Goal: Information Seeking & Learning: Learn about a topic

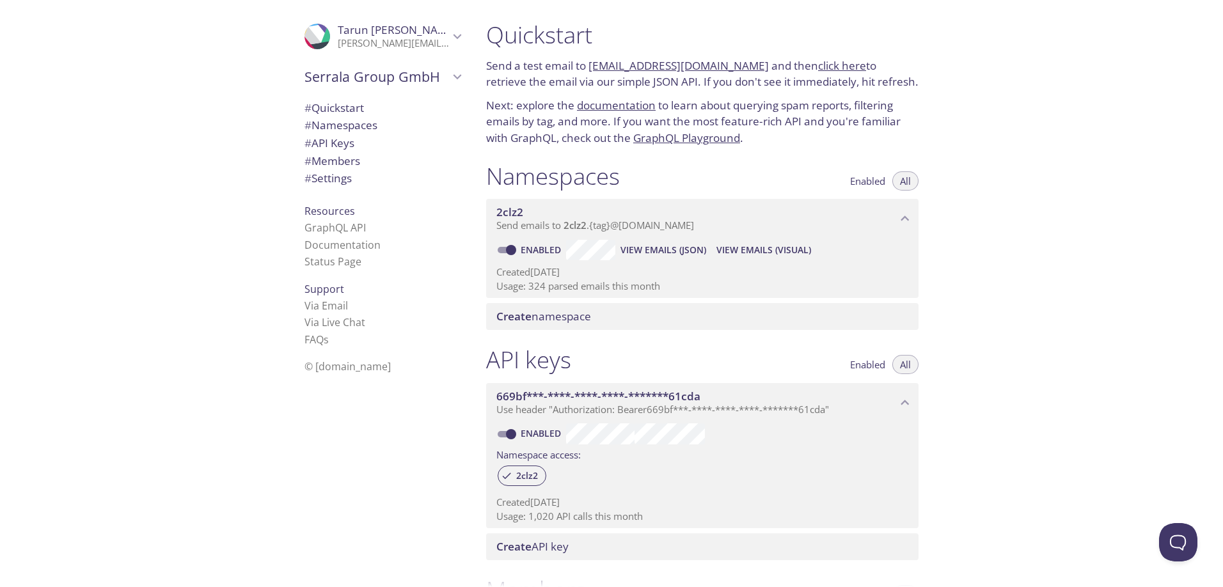
click at [315, 179] on span "# Settings" at bounding box center [327, 178] width 47 height 15
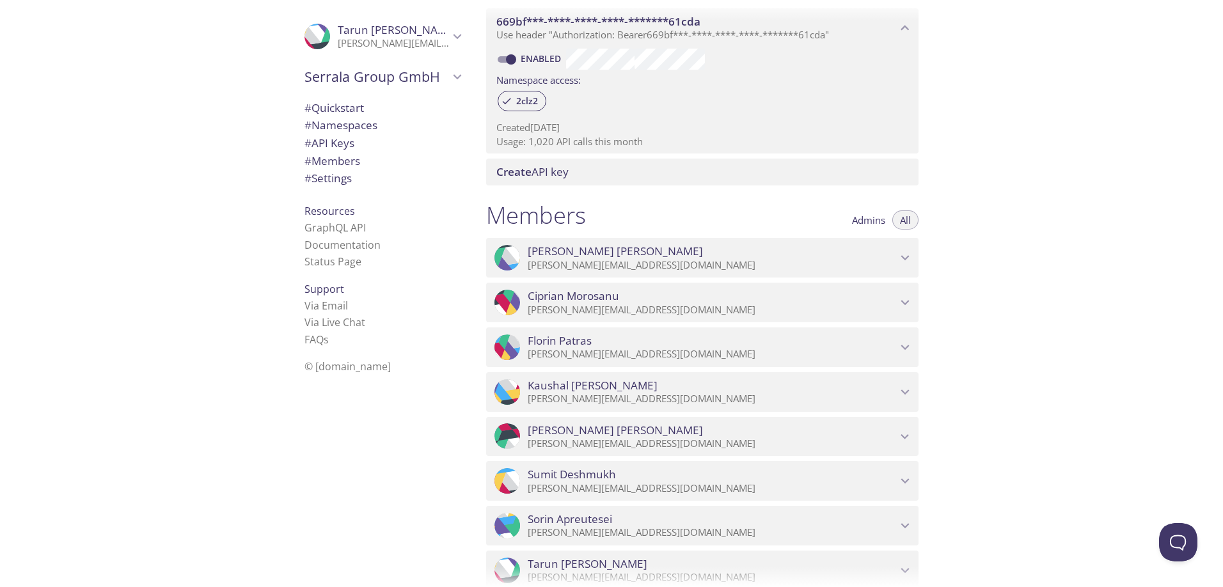
scroll to position [284, 0]
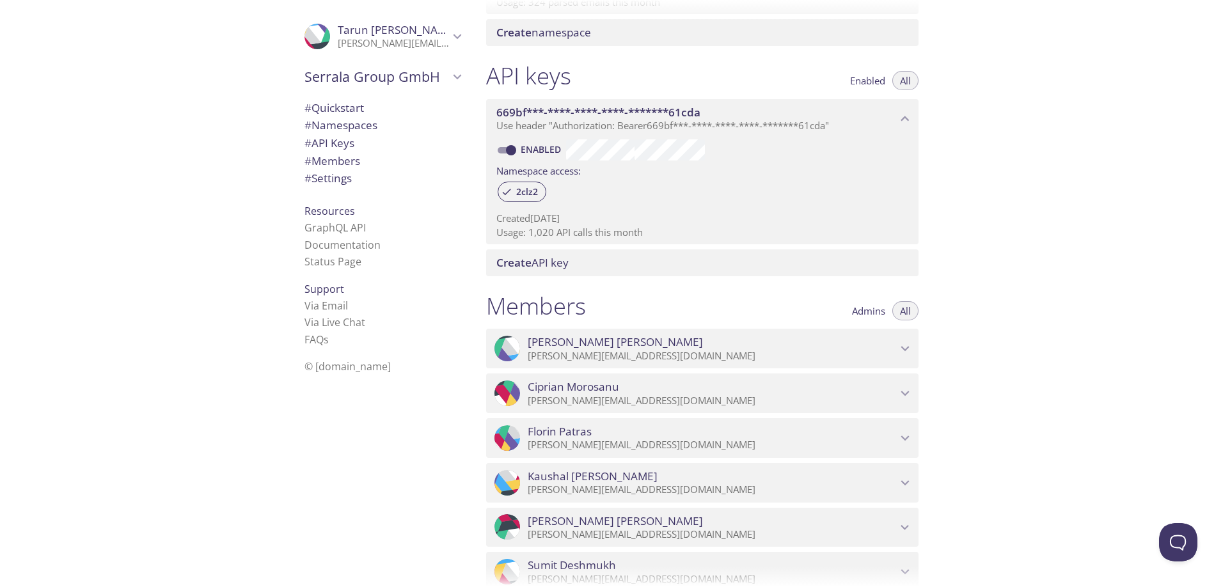
click at [873, 311] on span "Admins" at bounding box center [868, 311] width 33 height 0
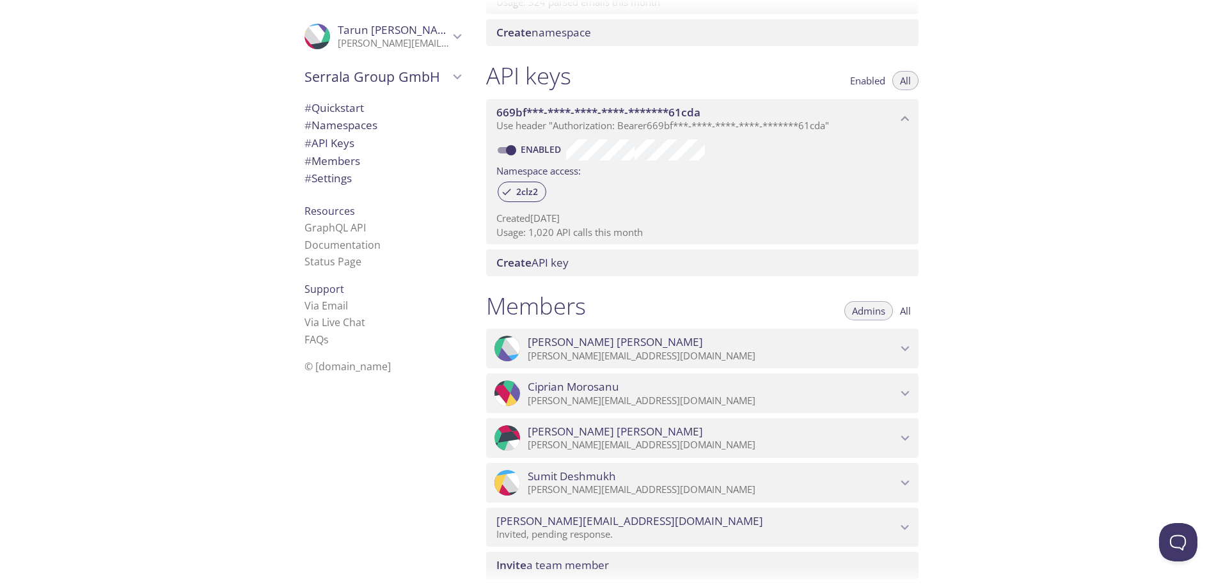
click at [908, 311] on span "All" at bounding box center [905, 311] width 11 height 0
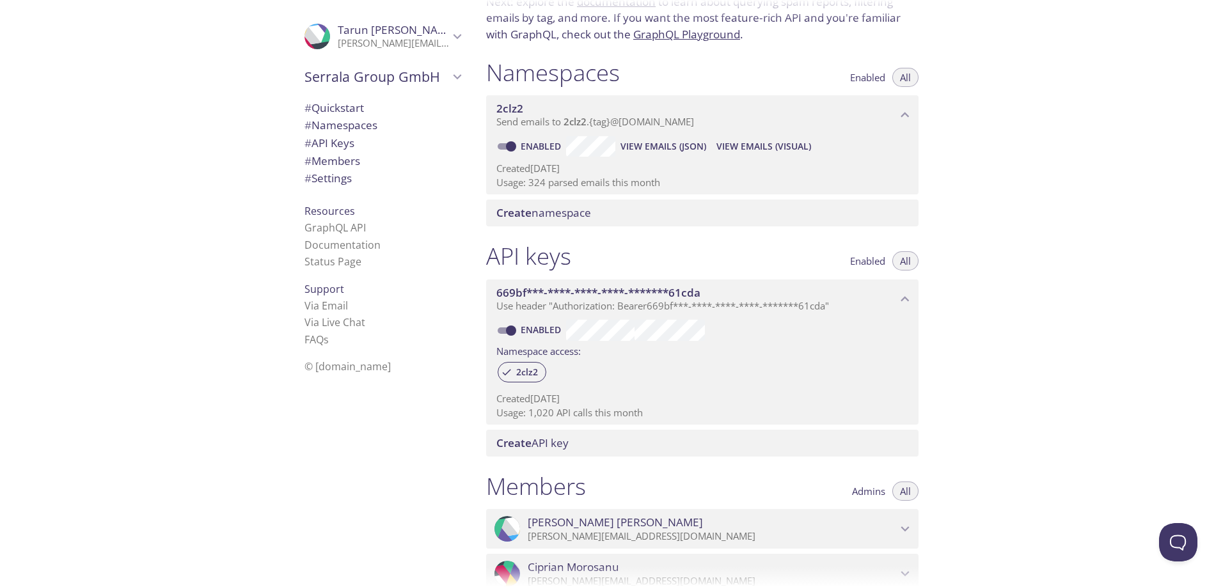
scroll to position [101, 0]
click at [770, 148] on span "View Emails (Visual)" at bounding box center [763, 148] width 95 height 15
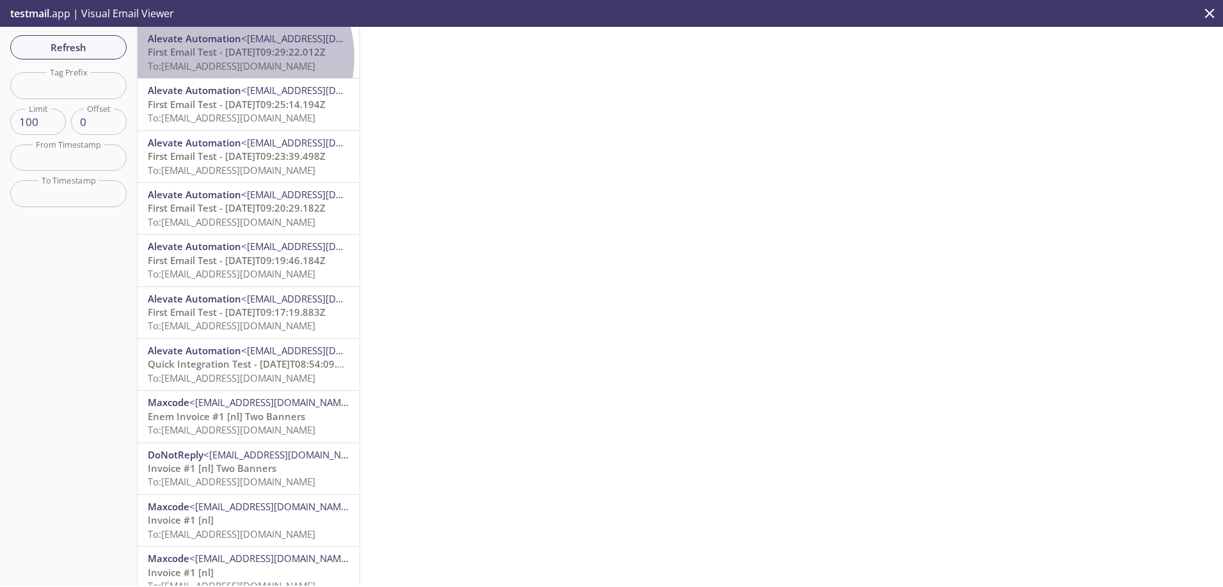
click at [230, 58] on span "First Email Test - [DATE]T09:29:22.012Z" at bounding box center [237, 51] width 178 height 13
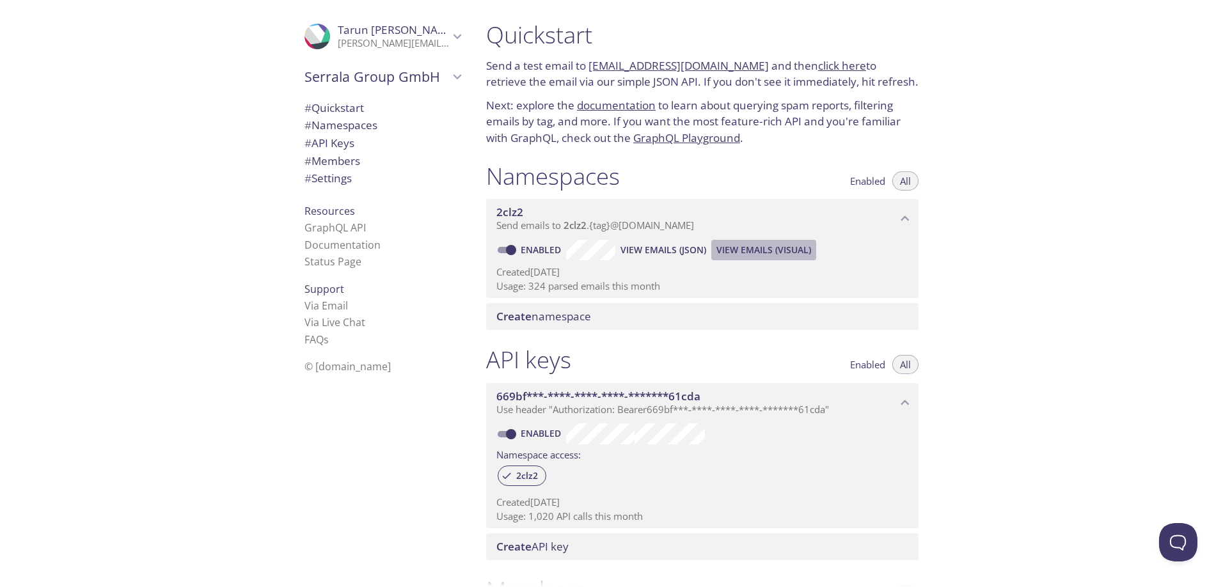
click at [744, 246] on span "View Emails (Visual)" at bounding box center [763, 249] width 95 height 15
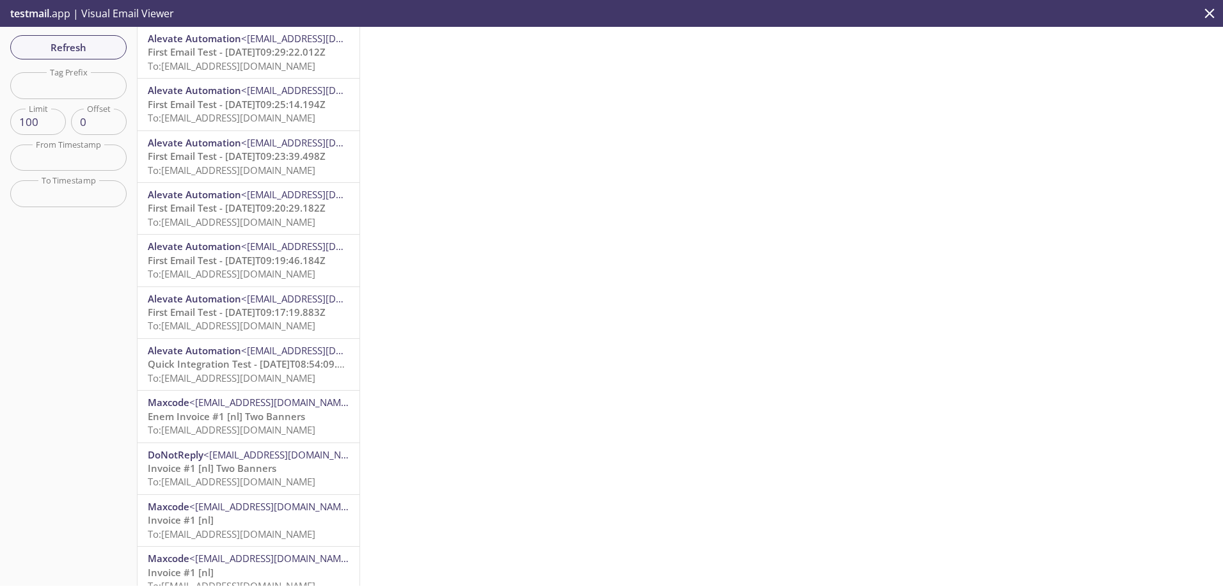
click at [220, 79] on div "Alevate Automation <alevate.automation@serrala.com> First Email Test - 2025-09-…" at bounding box center [248, 104] width 222 height 51
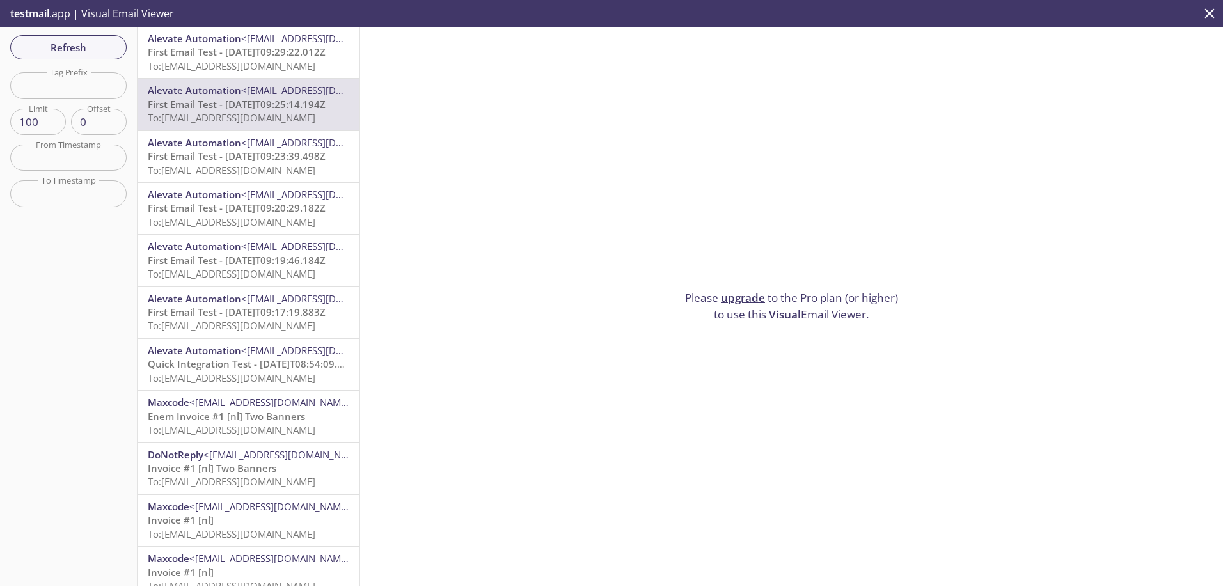
click at [777, 309] on span "Visual" at bounding box center [785, 314] width 32 height 15
click at [251, 174] on span "To: [EMAIL_ADDRESS][DOMAIN_NAME]" at bounding box center [232, 170] width 168 height 13
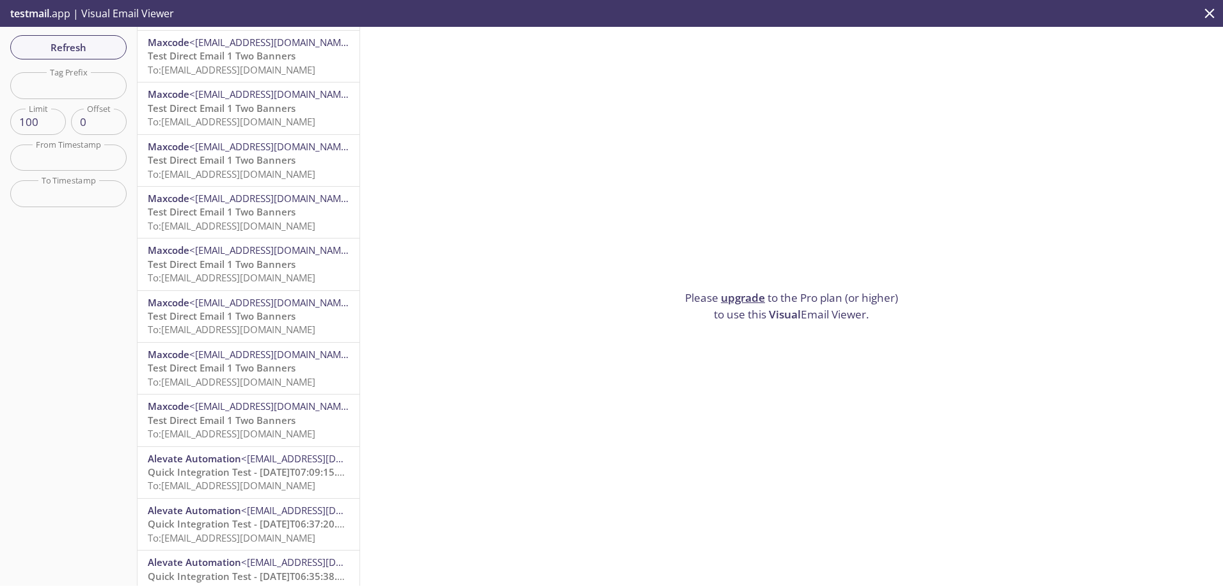
scroll to position [944, 0]
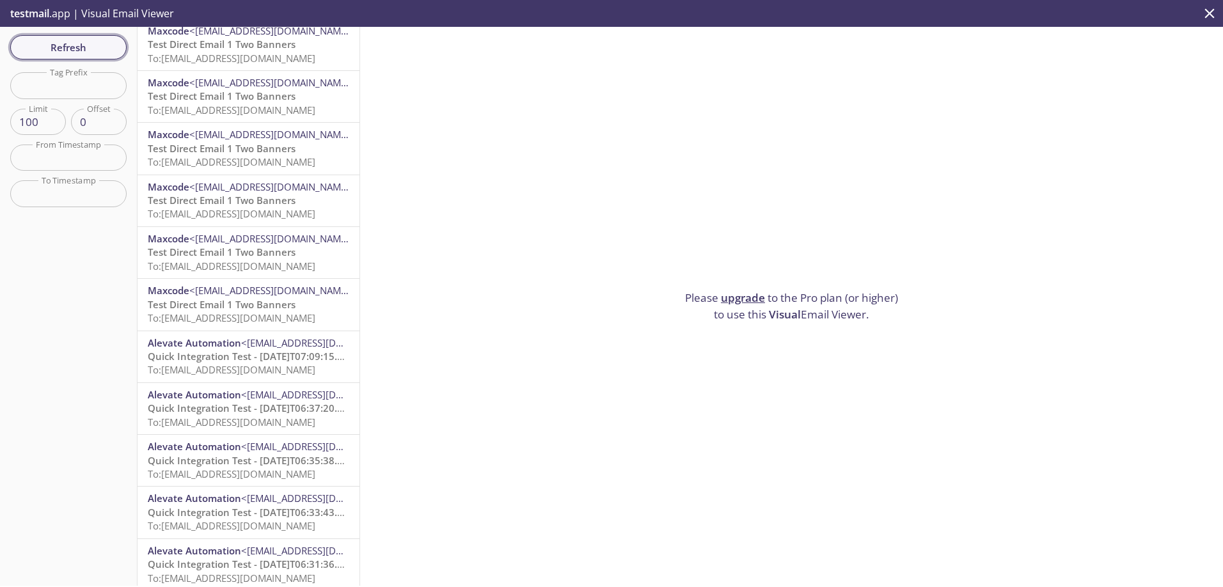
click at [83, 51] on span "Refresh" at bounding box center [68, 47] width 96 height 17
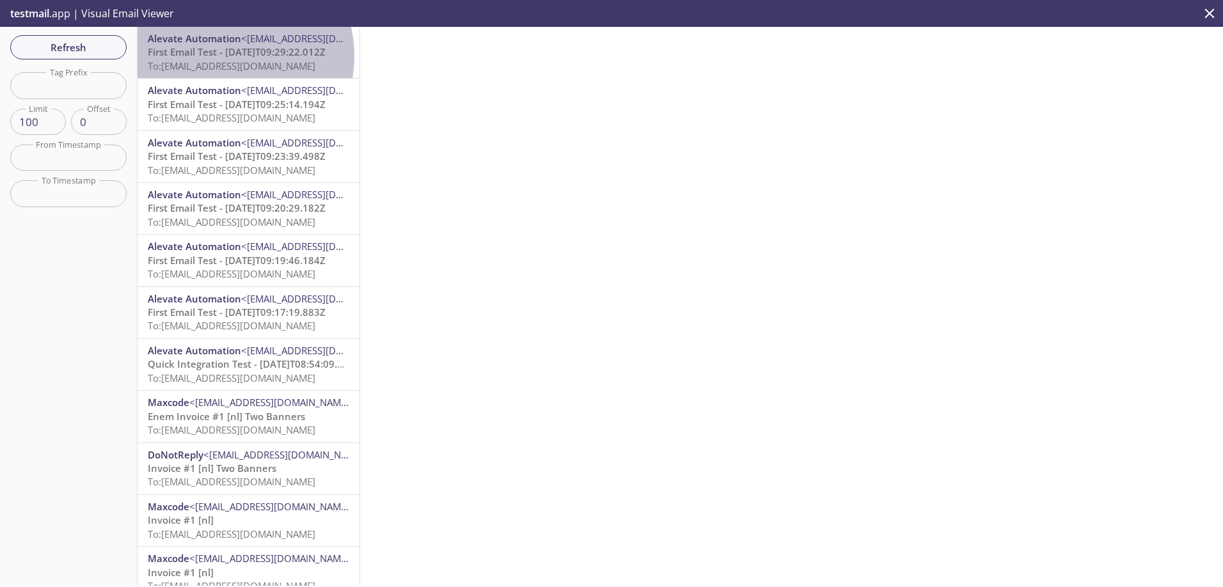
click at [225, 56] on span "First Email Test - [DATE]T09:29:22.012Z" at bounding box center [237, 51] width 178 height 13
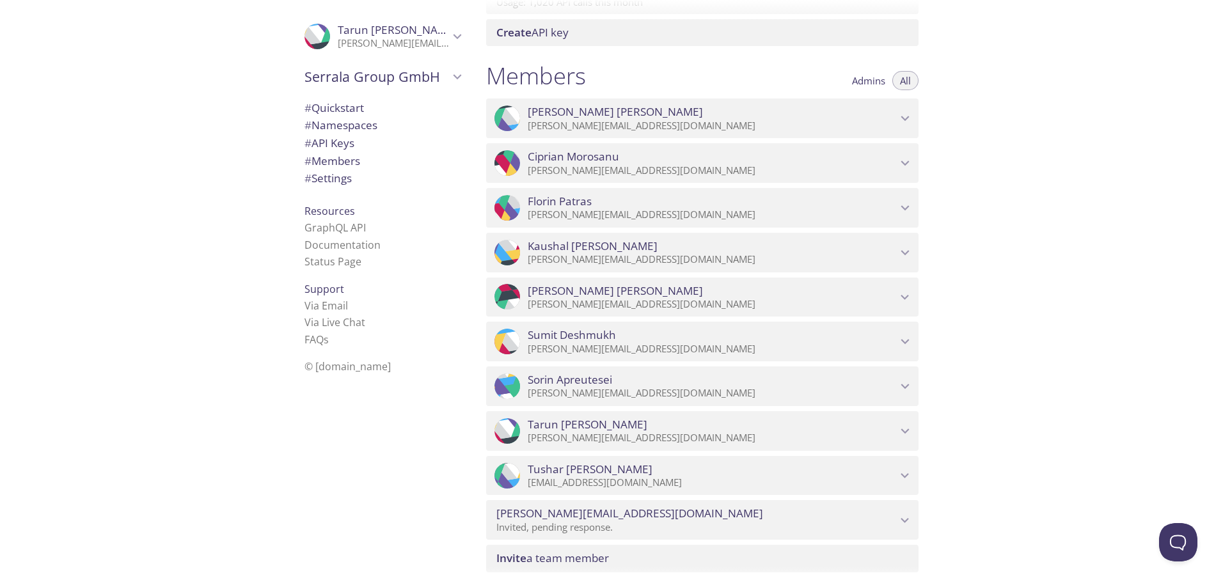
scroll to position [505, 0]
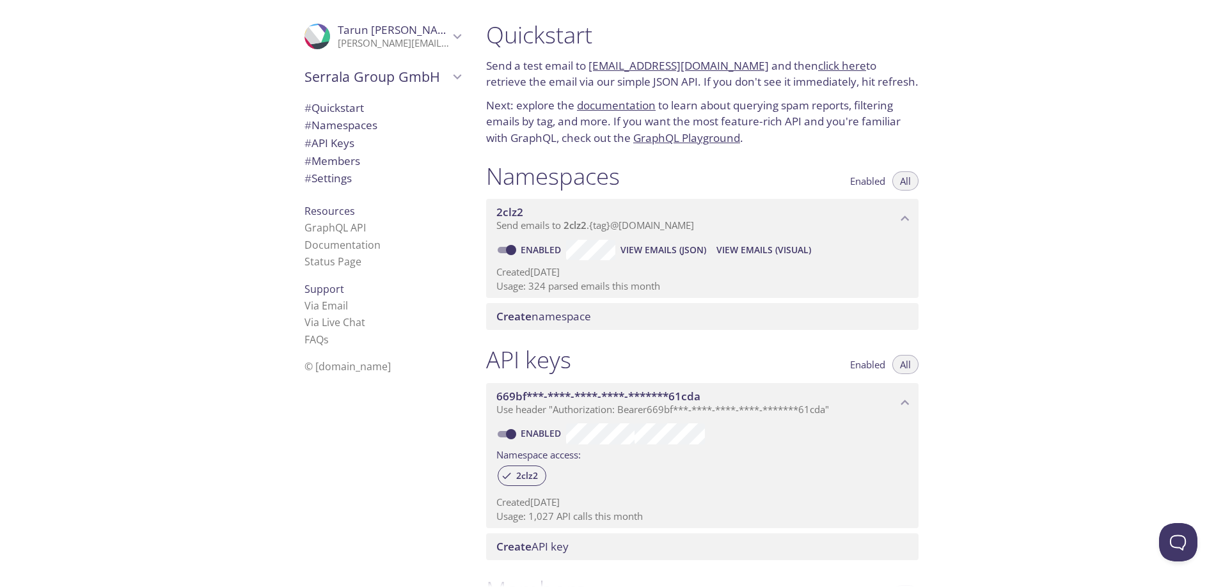
click at [678, 252] on span "View Emails (JSON)" at bounding box center [663, 249] width 86 height 15
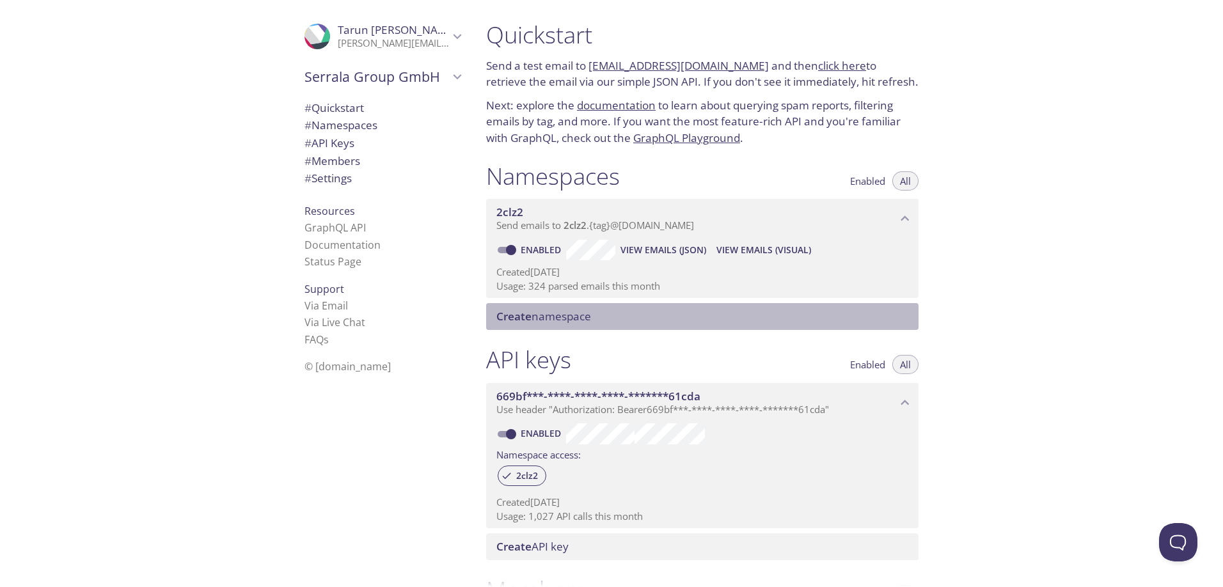
click at [560, 319] on span "Create namespace" at bounding box center [543, 316] width 95 height 15
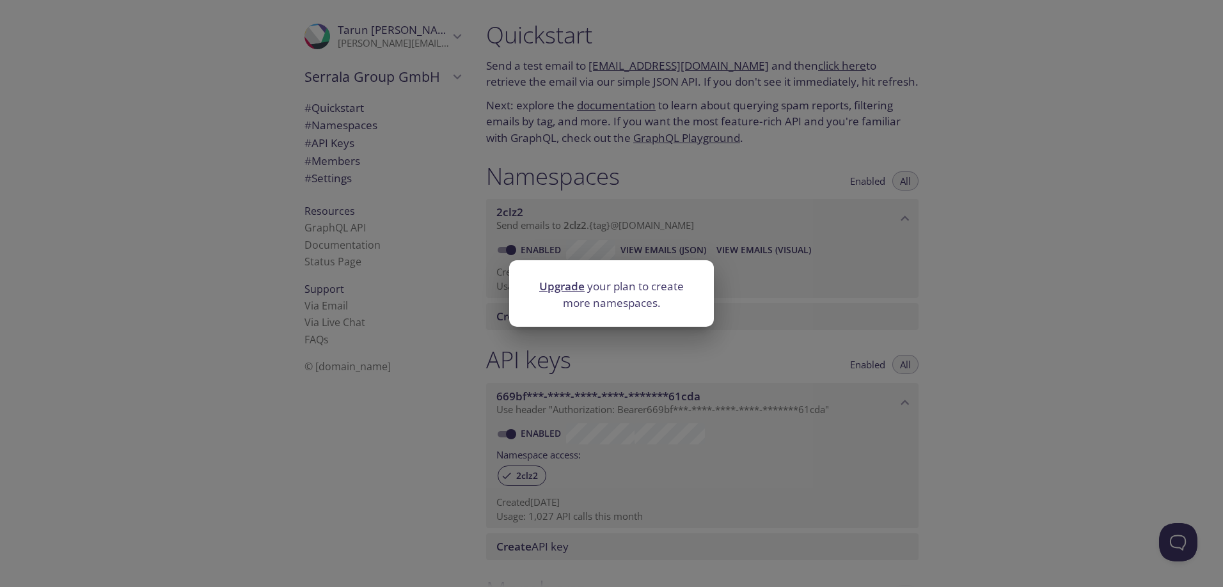
click at [1102, 247] on div "Upgrade your plan to create more namespaces." at bounding box center [611, 293] width 1223 height 587
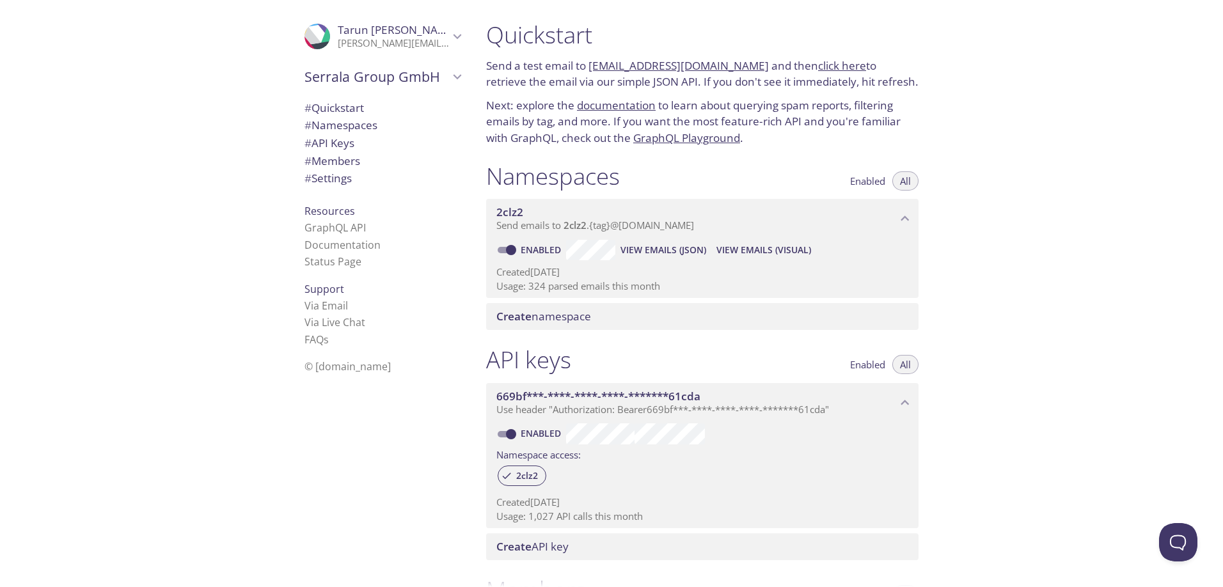
click at [818, 70] on link "click here" at bounding box center [842, 65] width 48 height 15
click at [762, 249] on span "View Emails (Visual)" at bounding box center [763, 249] width 95 height 15
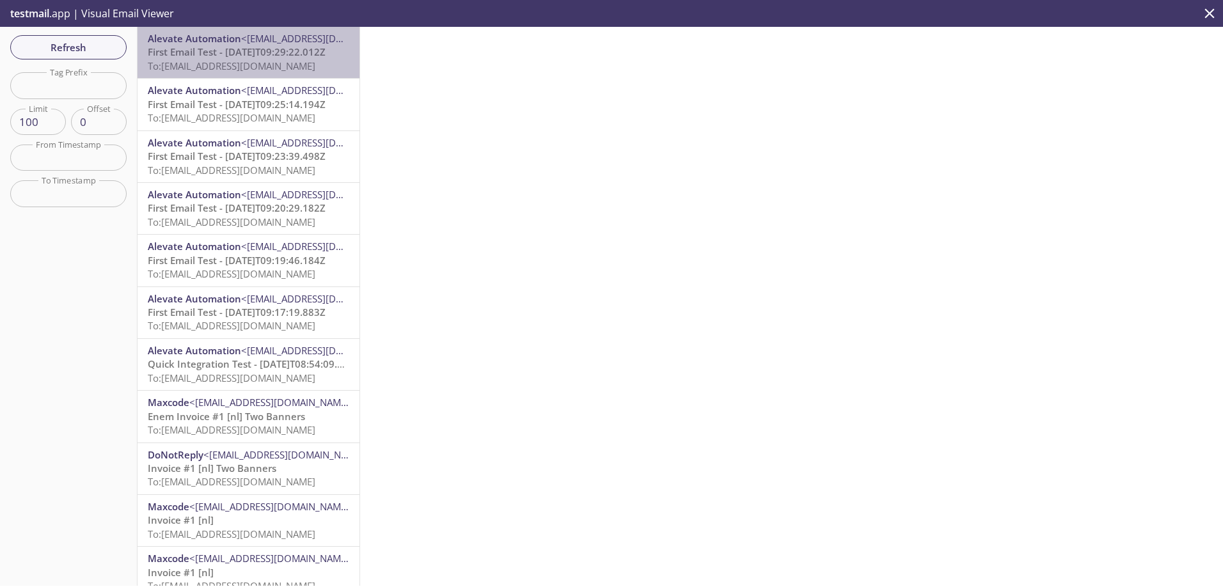
click at [251, 59] on span "To: [EMAIL_ADDRESS][DOMAIN_NAME]" at bounding box center [232, 65] width 168 height 13
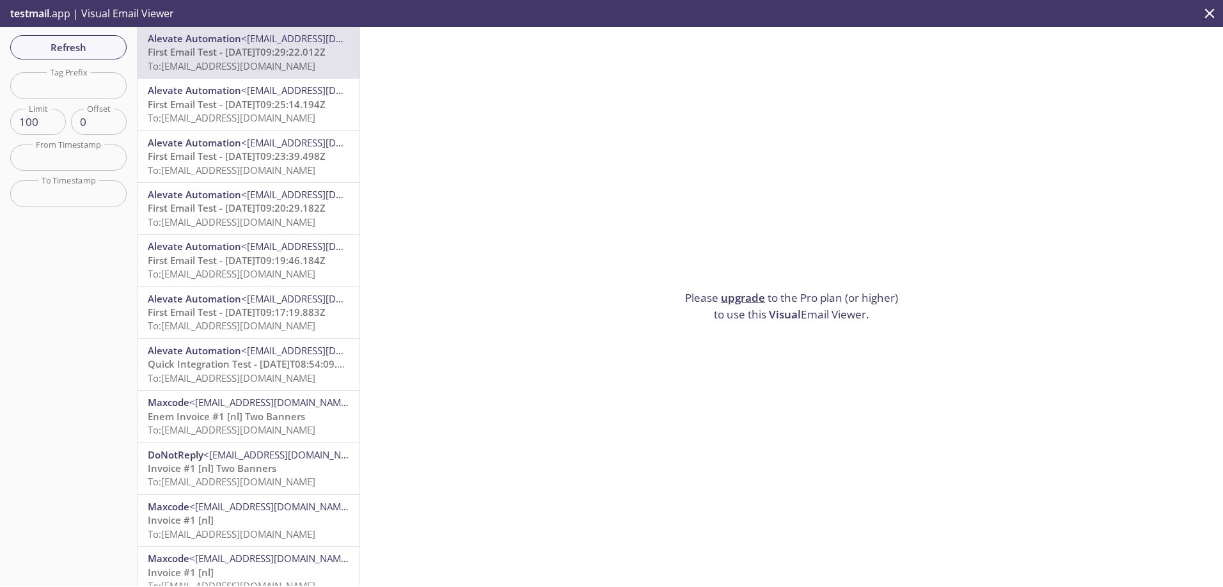
click at [728, 293] on link "upgrade" at bounding box center [743, 297] width 44 height 15
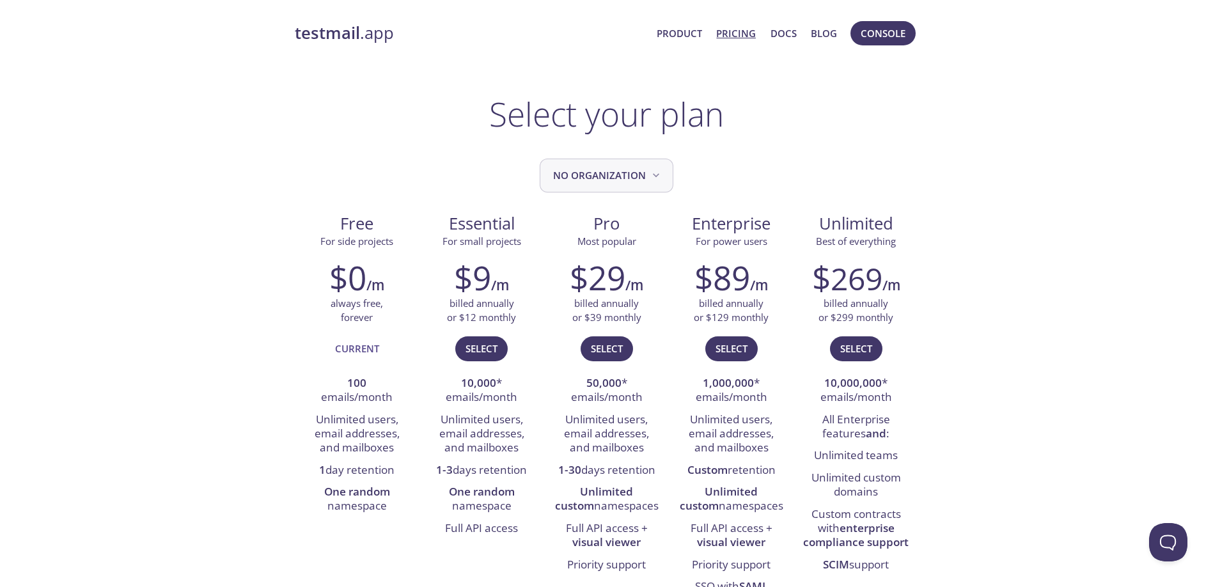
click at [603, 182] on span "No Organization" at bounding box center [607, 175] width 109 height 17
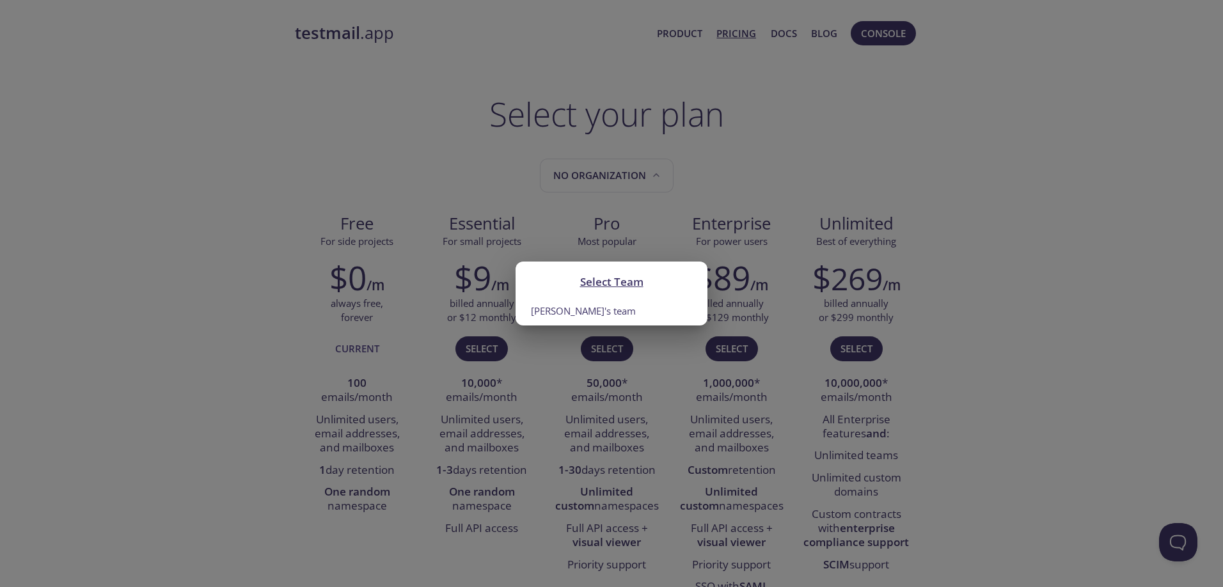
click at [600, 285] on h2 "Select Team" at bounding box center [611, 281] width 161 height 17
click at [553, 313] on li "[PERSON_NAME]'s team" at bounding box center [611, 311] width 192 height 29
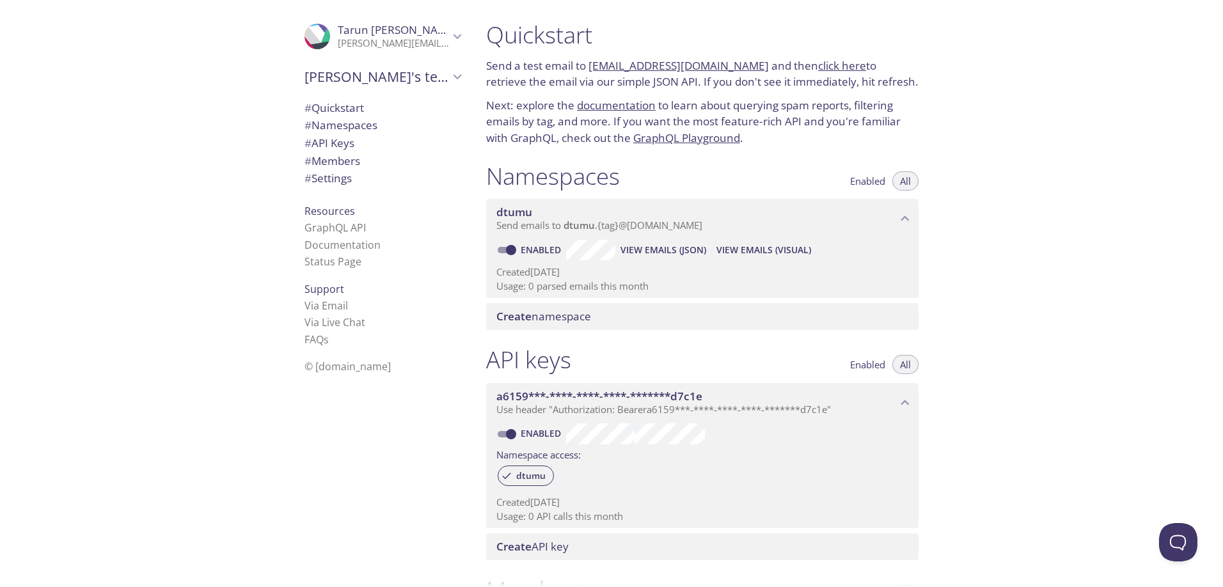
click at [610, 104] on link "documentation" at bounding box center [616, 105] width 79 height 15
